Goal: Obtain resource: Obtain resource

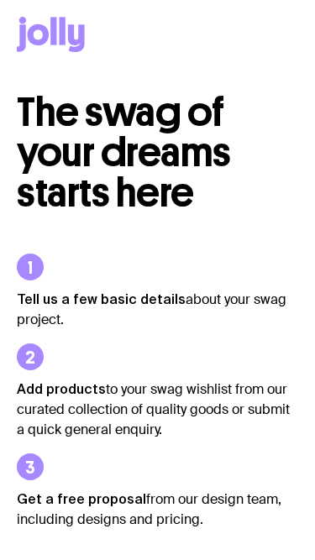
click at [189, 345] on li "Add products to your swag wishlist from our curated collection of quality goods…" at bounding box center [157, 391] width 281 height 97
click at [190, 350] on li "Add products to your swag wishlist from our curated collection of quality goods…" at bounding box center [157, 391] width 281 height 97
click at [36, 231] on ul "Tell us a few basic details about your swag project. Add products to your swag …" at bounding box center [157, 391] width 281 height 357
click at [186, 329] on ul "Tell us a few basic details about your swag project. Add products to your swag …" at bounding box center [157, 391] width 281 height 357
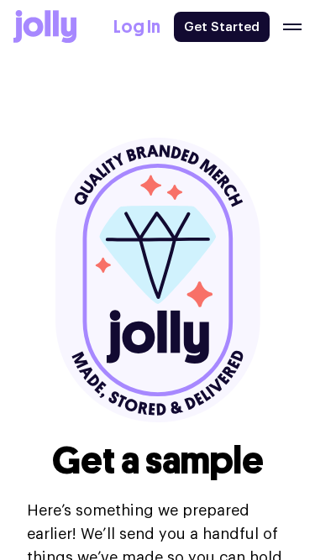
select select
click at [159, 320] on icon at bounding box center [161, 332] width 9 height 42
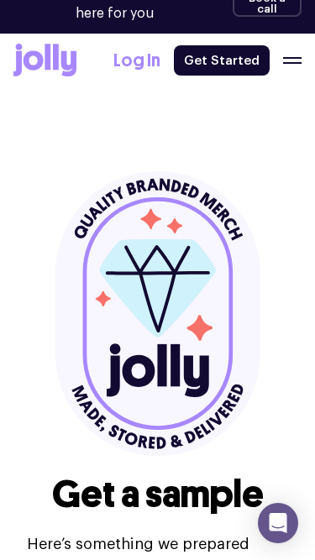
click at [232, 226] on icon at bounding box center [157, 313] width 205 height 285
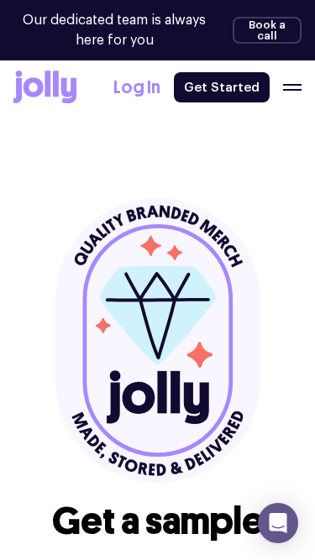
click at [46, 332] on div "Get a sample Here’s something we prepared earlier! We’ll send you a handful of …" at bounding box center [157, 437] width 261 height 478
click at [180, 238] on icon at bounding box center [157, 340] width 205 height 285
click at [223, 316] on icon at bounding box center [157, 340] width 205 height 285
click at [214, 342] on icon at bounding box center [157, 340] width 205 height 285
click at [226, 233] on icon at bounding box center [157, 340] width 205 height 285
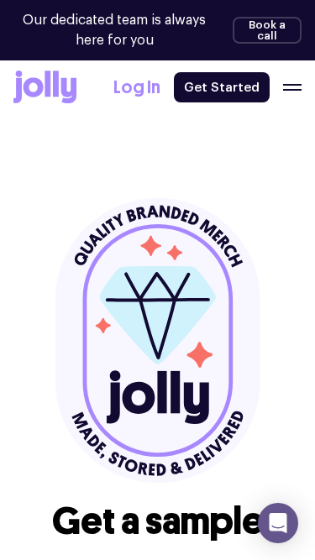
click at [228, 323] on icon at bounding box center [157, 340] width 205 height 285
click at [80, 214] on icon at bounding box center [157, 340] width 205 height 285
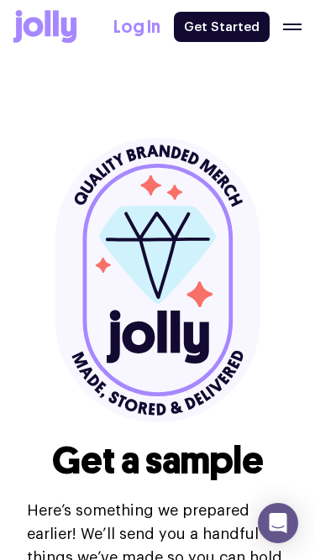
select select
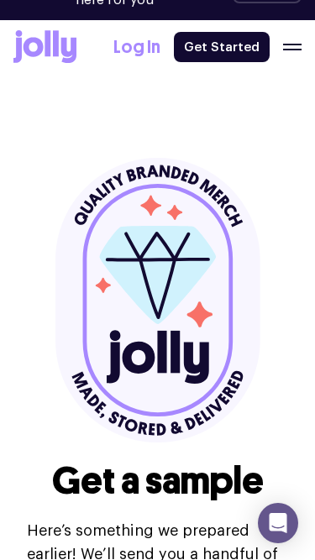
click at [284, 247] on div "Get a sample Here’s something we prepared earlier! We’ll send you a handful of …" at bounding box center [157, 397] width 261 height 478
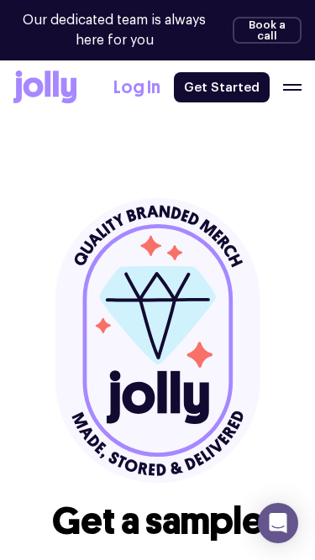
click at [30, 234] on div "Get a sample Here’s something we prepared earlier! We’ll send you a handful of …" at bounding box center [157, 437] width 261 height 478
click at [122, 247] on icon at bounding box center [157, 340] width 205 height 285
click at [13, 232] on header "Get a sample Here’s something we prepared earlier! We’ll send you a handful of …" at bounding box center [157, 395] width 315 height 670
click at [142, 233] on icon at bounding box center [157, 340] width 205 height 285
click at [281, 332] on div "Get a sample Here’s something we prepared earlier! We’ll send you a handful of …" at bounding box center [157, 437] width 261 height 478
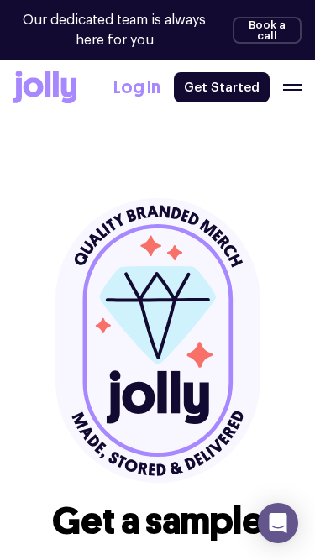
click at [290, 231] on header "Get a sample Here’s something we prepared earlier! We’ll send you a handful of …" at bounding box center [157, 395] width 315 height 670
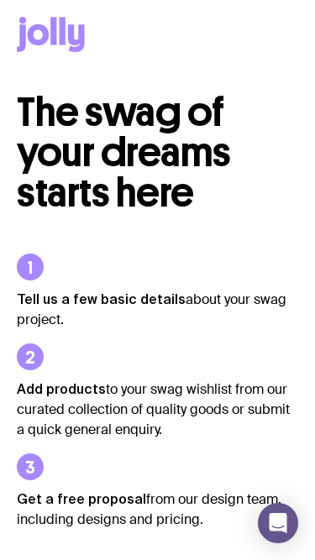
click at [215, 373] on li "Add products to your swag wishlist from our curated collection of quality goods…" at bounding box center [157, 391] width 281 height 97
click at [27, 224] on ul "Tell us a few basic details about your swag project. Add products to your swag …" at bounding box center [157, 391] width 281 height 357
click at [105, 385] on p "Add products to your swag wishlist from our curated collection of quality goods…" at bounding box center [157, 409] width 281 height 61
